Goal: Use online tool/utility: Use online tool/utility

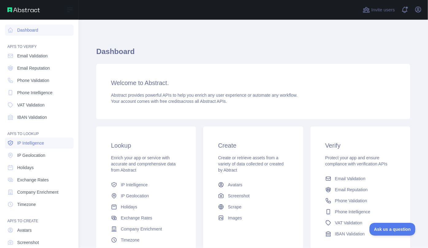
click at [27, 143] on span "IP Intelligence" at bounding box center [30, 143] width 27 height 6
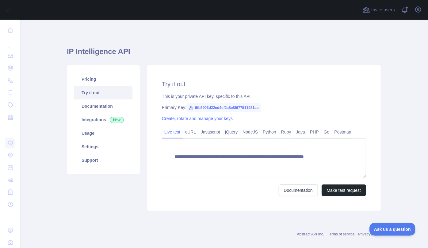
type textarea "**********"
click at [347, 191] on button "Make test request" at bounding box center [344, 190] width 44 height 12
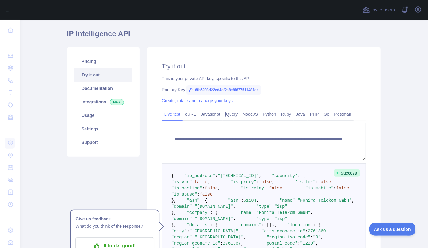
scroll to position [56, 0]
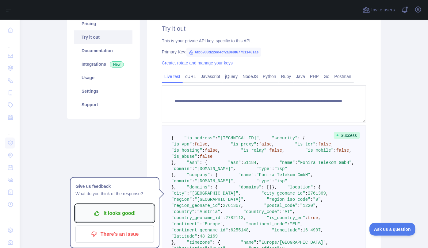
click at [99, 213] on p "It looks good!" at bounding box center [114, 213] width 69 height 10
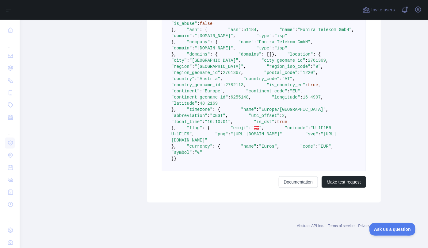
scroll to position [223, 0]
drag, startPoint x: 191, startPoint y: 128, endPoint x: 229, endPoint y: 129, distance: 38.7
click at [229, 129] on pre "{ "ip_address" : "[TECHNICAL_ID]" , "security" : { "is_vpn" : false , "is_proxy…" at bounding box center [264, 82] width 204 height 179
click at [278, 150] on pre "{ "ip_address" : "[TECHNICAL_ID]" , "security" : { "is_vpn" : false , "is_proxy…" at bounding box center [264, 82] width 204 height 179
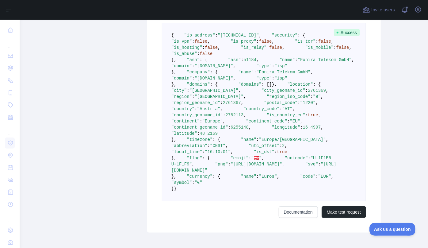
scroll to position [167, 0]
